Goal: Task Accomplishment & Management: Use online tool/utility

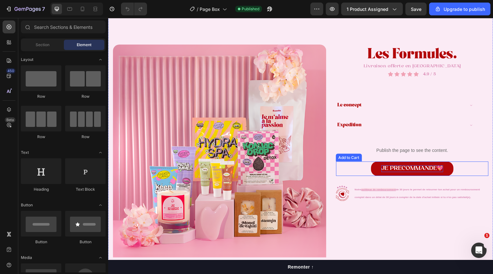
click at [405, 168] on div "JE PRÉCOMMANDE💖" at bounding box center [412, 169] width 62 height 7
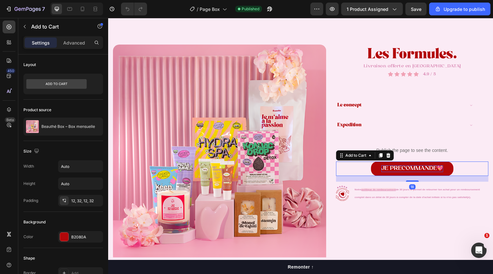
click at [405, 168] on div "JE PRÉCOMMANDE💖" at bounding box center [412, 169] width 62 height 7
click at [405, 168] on p "JE PRÉCOMMANDE💖" at bounding box center [412, 169] width 62 height 7
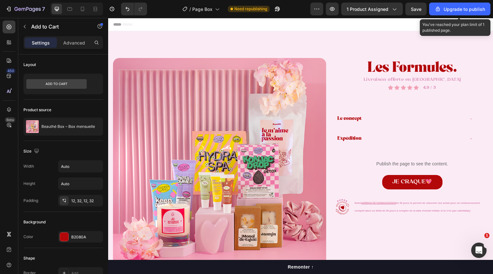
click at [453, 2] on div "7 / Page Box Need republishing Preview 1 product assigned Save Upgrade to publi…" at bounding box center [246, 9] width 493 height 18
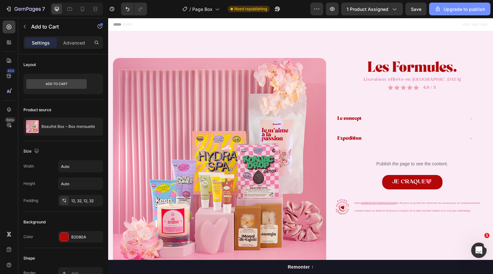
click at [456, 7] on div "Upgrade to publish" at bounding box center [459, 9] width 50 height 7
click at [461, 12] on div "Upgrade to publish" at bounding box center [459, 9] width 50 height 7
